Goal: Transaction & Acquisition: Purchase product/service

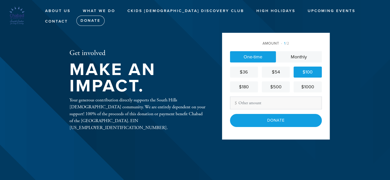
click at [309, 71] on div "$100" at bounding box center [308, 72] width 24 height 7
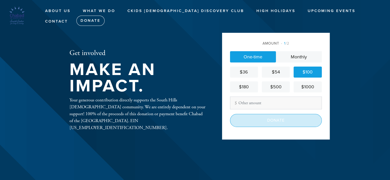
click at [282, 121] on input "Donate" at bounding box center [276, 120] width 92 height 13
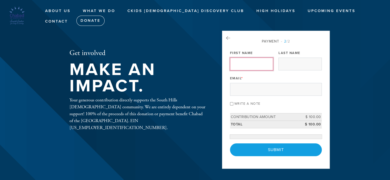
click at [252, 66] on input "First Name" at bounding box center [251, 64] width 43 height 13
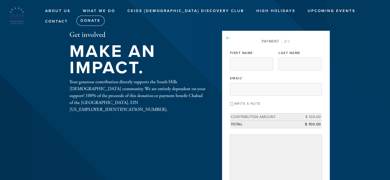
click at [228, 38] on icon at bounding box center [228, 38] width 4 height 5
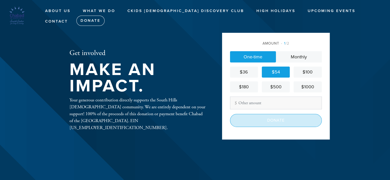
click at [277, 121] on input "Donate" at bounding box center [276, 120] width 92 height 13
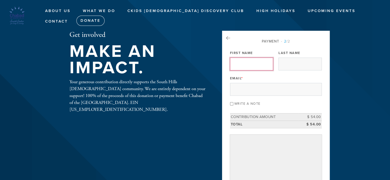
click at [246, 63] on input "First Name" at bounding box center [251, 64] width 43 height 13
type input "[PERSON_NAME]"
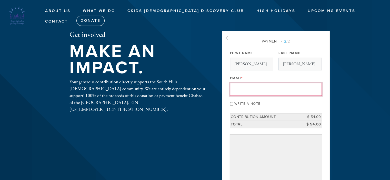
click at [250, 90] on input "Email *" at bounding box center [276, 89] width 92 height 13
type input "[EMAIL_ADDRESS][DOMAIN_NAME]"
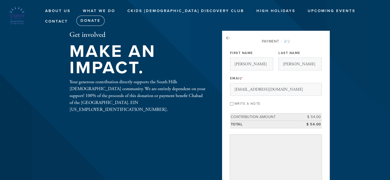
click at [231, 104] on input "Write a note" at bounding box center [231, 103] width 3 height 3
checkbox input "true"
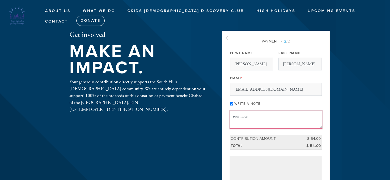
click at [242, 118] on textarea "Message or dedication" at bounding box center [276, 119] width 92 height 17
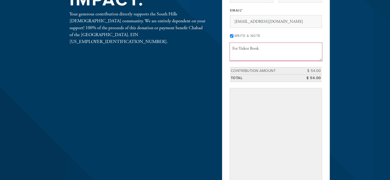
scroll to position [77, 0]
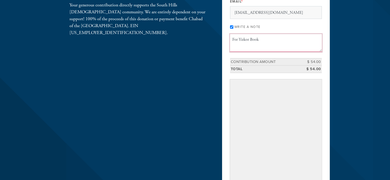
type textarea "For Yizkor Book"
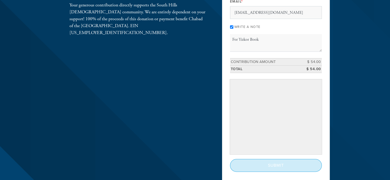
click at [273, 168] on input "Submit" at bounding box center [276, 165] width 92 height 13
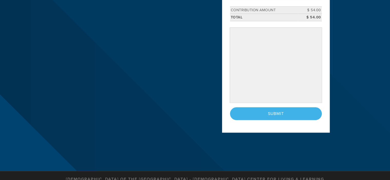
scroll to position [154, 0]
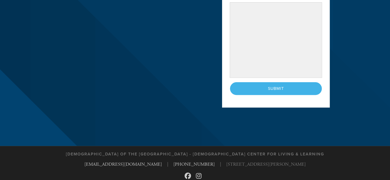
click at [274, 88] on div "< Previous Page Submit" at bounding box center [276, 88] width 92 height 13
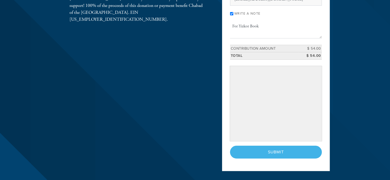
scroll to position [103, 0]
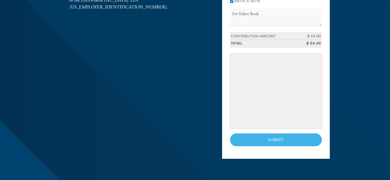
click at [273, 138] on div "< Previous Page Submit" at bounding box center [276, 140] width 92 height 13
click at [272, 138] on div "< Previous Page Submit" at bounding box center [276, 140] width 92 height 13
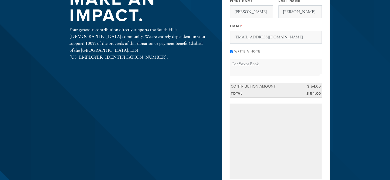
scroll to position [0, 0]
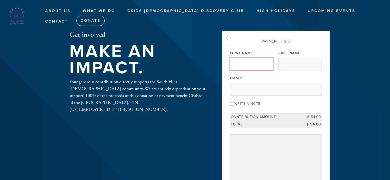
click at [248, 63] on input "First Name" at bounding box center [251, 64] width 43 height 13
click at [253, 66] on input "First Name" at bounding box center [251, 64] width 43 height 13
type input "Benjamin"
type input "Katsevich"
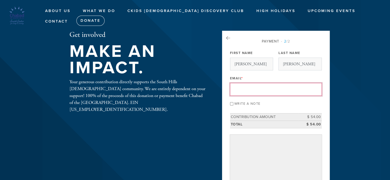
click at [254, 91] on input "Email *" at bounding box center [276, 89] width 92 height 13
type input "bkatsevich@yahoo.com"
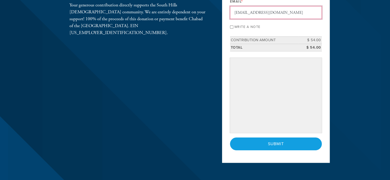
scroll to position [103, 0]
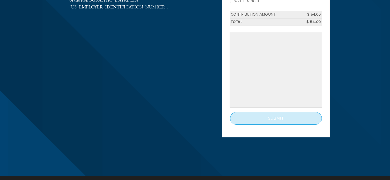
click at [277, 117] on input "Submit" at bounding box center [276, 118] width 92 height 13
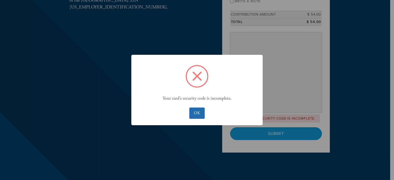
click at [197, 113] on button "OK" at bounding box center [196, 113] width 15 height 11
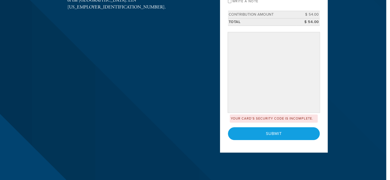
scroll to position [89, 0]
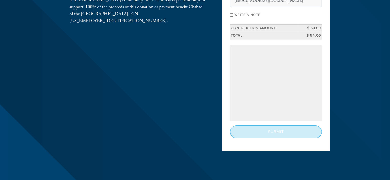
click at [270, 132] on input "Submit" at bounding box center [276, 132] width 92 height 13
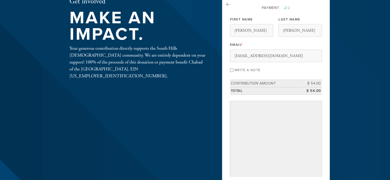
scroll to position [63, 0]
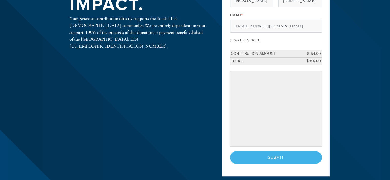
click at [274, 157] on div "< Previous Page Submit" at bounding box center [276, 157] width 92 height 13
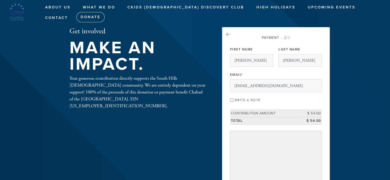
scroll to position [0, 0]
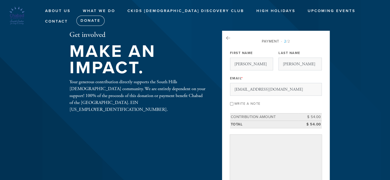
click at [232, 104] on input "Write a note" at bounding box center [231, 103] width 3 height 3
checkbox input "true"
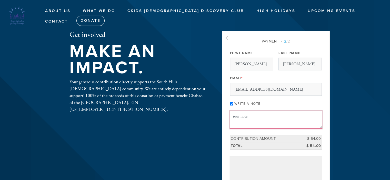
click at [241, 124] on textarea "Message or dedication" at bounding box center [276, 119] width 92 height 17
type textarea "Y"
click at [194, 65] on h1 "Make an impact." at bounding box center [138, 59] width 136 height 33
